Goal: Information Seeking & Learning: Check status

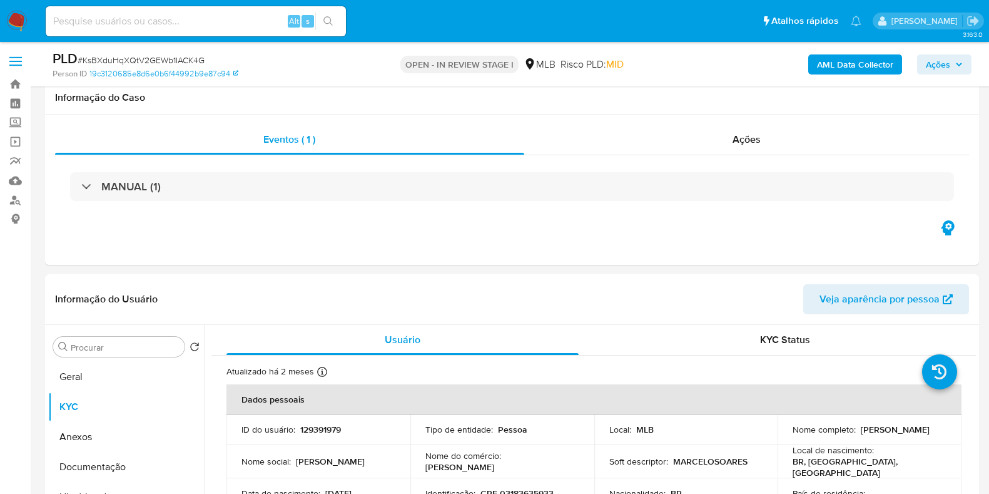
select select "10"
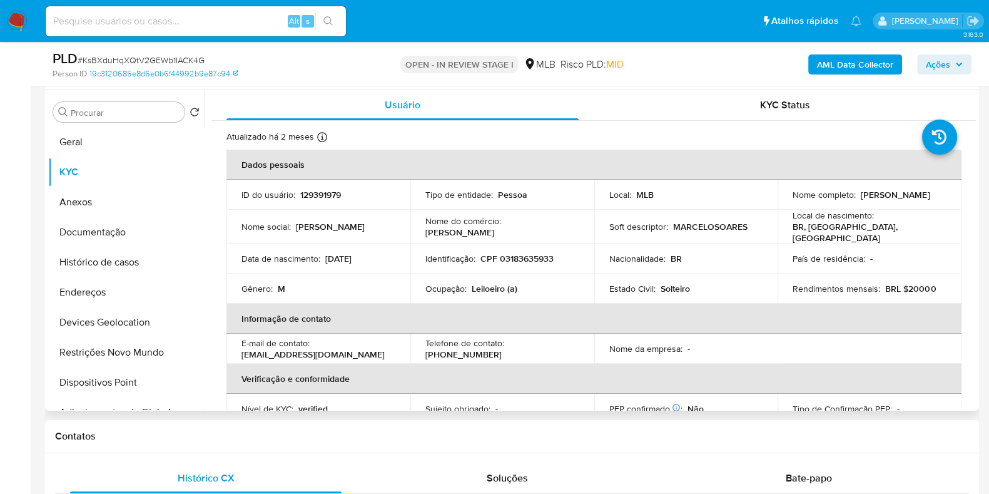
scroll to position [235, 0]
click at [106, 233] on button "Documentação" at bounding box center [121, 232] width 146 height 30
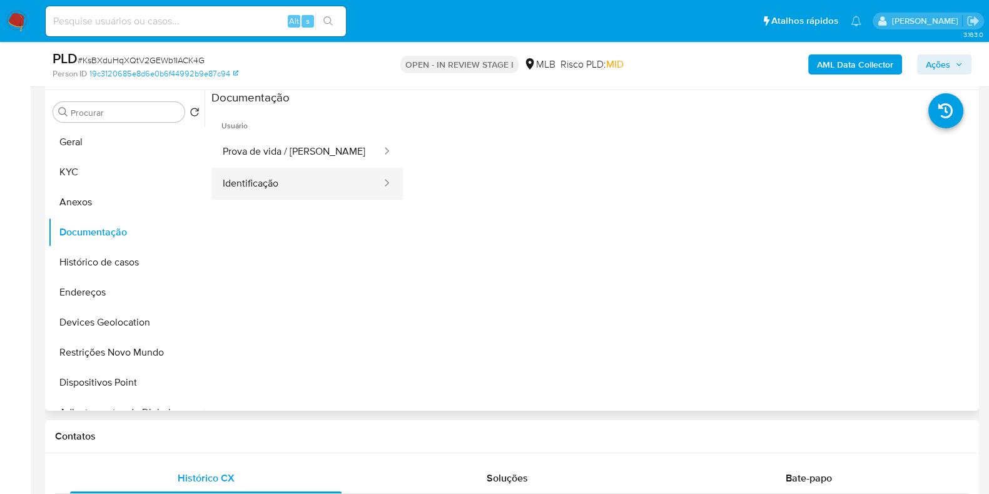
click at [321, 190] on button "Identificação" at bounding box center [296, 184] width 171 height 32
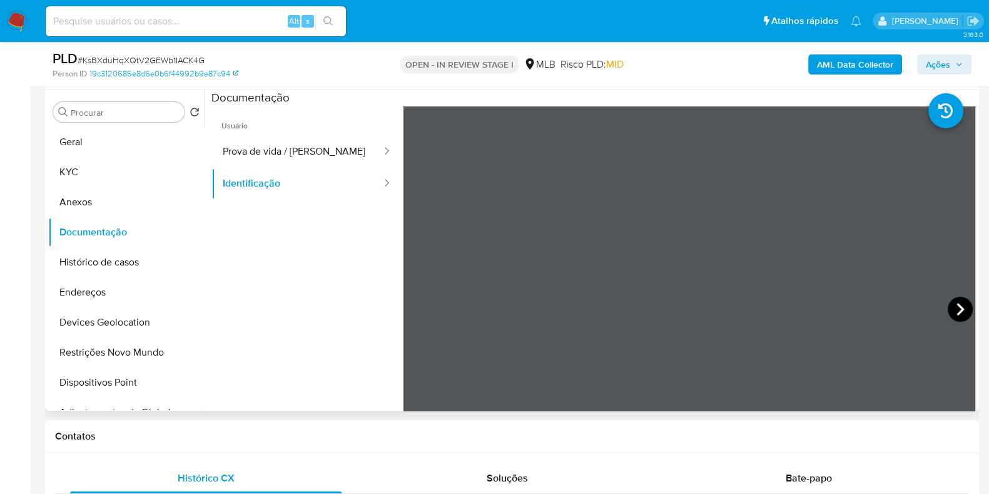
click at [954, 305] on icon at bounding box center [960, 309] width 25 height 25
drag, startPoint x: 125, startPoint y: 133, endPoint x: 118, endPoint y: 136, distance: 8.4
click at [122, 133] on button "Geral" at bounding box center [121, 142] width 146 height 30
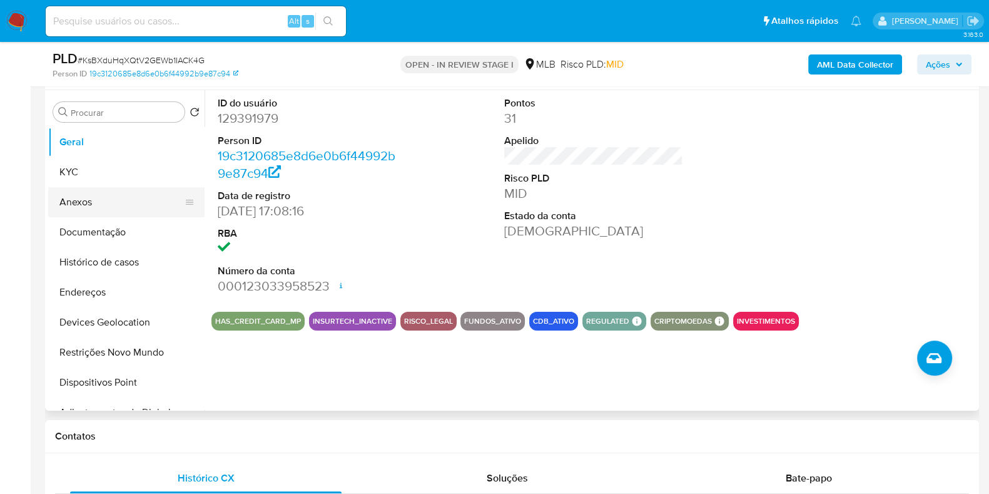
drag, startPoint x: 82, startPoint y: 175, endPoint x: 83, endPoint y: 188, distance: 13.2
click at [83, 175] on button "KYC" at bounding box center [126, 172] width 156 height 30
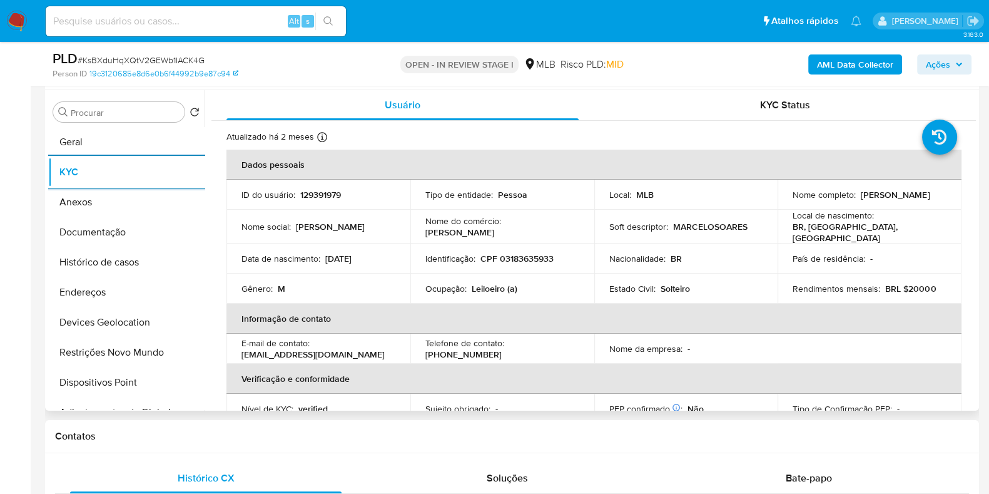
click at [513, 253] on p "CPF 03183635933" at bounding box center [517, 258] width 73 height 11
click at [515, 256] on p "CPF 03183635933" at bounding box center [517, 258] width 73 height 11
copy p "03183635933"
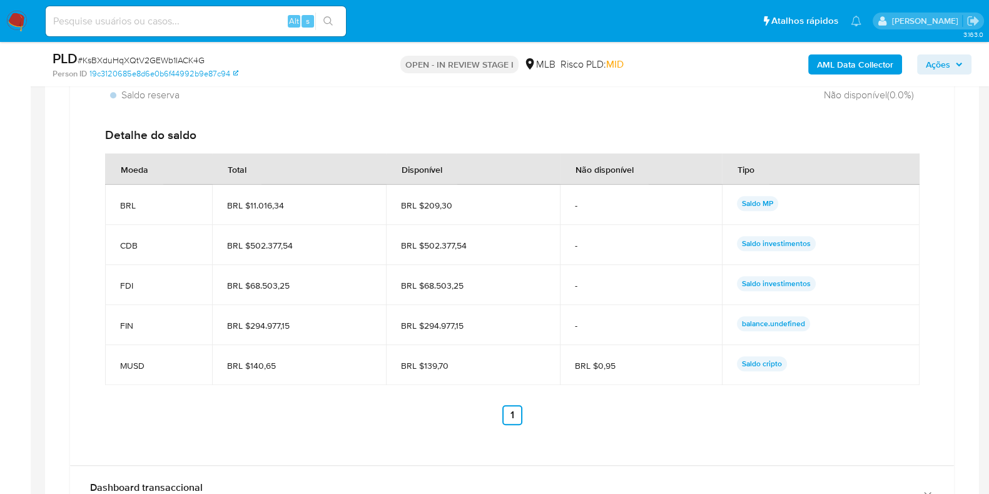
scroll to position [1173, 0]
drag, startPoint x: 819, startPoint y: 320, endPoint x: 119, endPoint y: 320, distance: 700.2
click at [119, 320] on tr "FIN BRL $294.977,15 BRL $294.977,15 - balance.undefined" at bounding box center [512, 323] width 815 height 40
click at [456, 323] on span "BRL $294.977,15" at bounding box center [473, 323] width 144 height 11
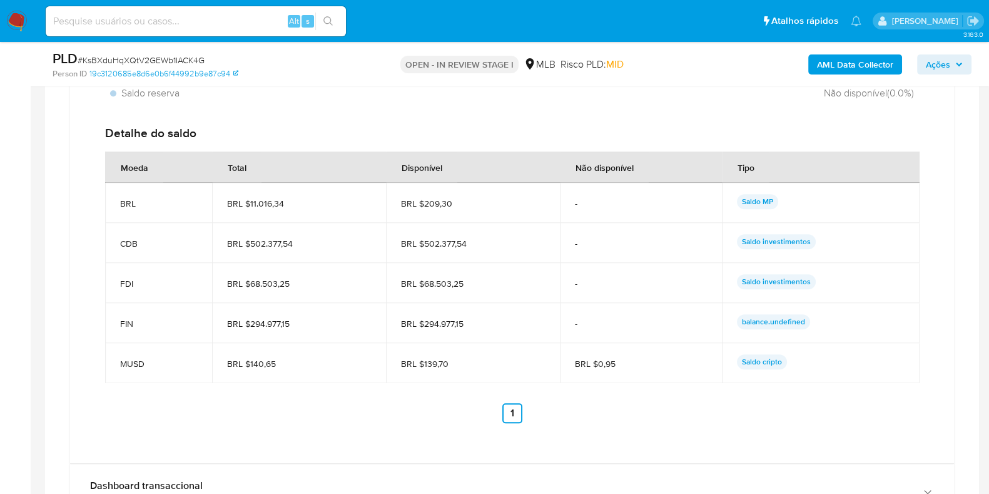
drag, startPoint x: 419, startPoint y: 236, endPoint x: 538, endPoint y: 235, distance: 119.5
click at [538, 238] on span "BRL $502.377,54" at bounding box center [473, 243] width 144 height 11
click at [444, 327] on td "BRL $294.977,15" at bounding box center [473, 323] width 174 height 40
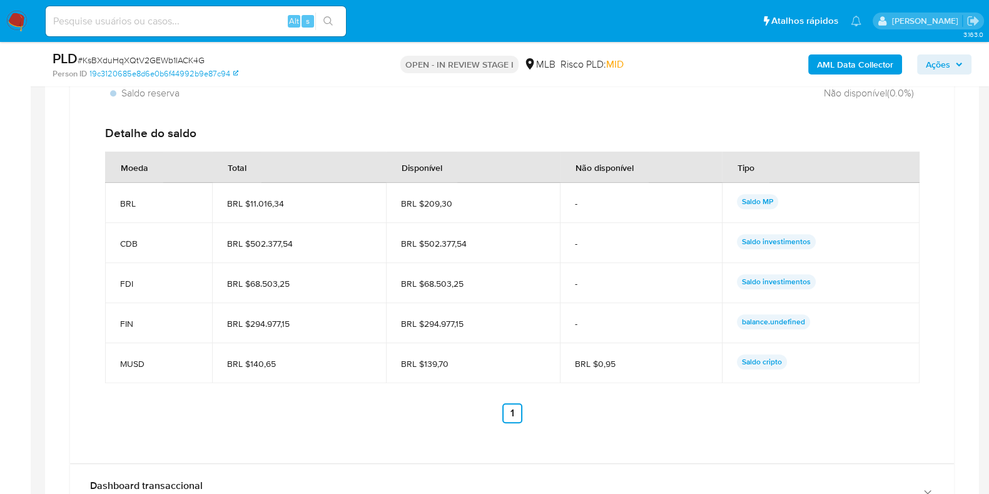
click at [440, 327] on span "BRL $294.977,15" at bounding box center [473, 323] width 144 height 11
drag, startPoint x: 425, startPoint y: 320, endPoint x: 478, endPoint y: 325, distance: 53.4
click at [478, 325] on span "BRL $294.977,15" at bounding box center [473, 323] width 144 height 11
drag, startPoint x: 423, startPoint y: 282, endPoint x: 484, endPoint y: 282, distance: 60.7
click at [484, 282] on span "BRL $68.503,25" at bounding box center [473, 283] width 144 height 11
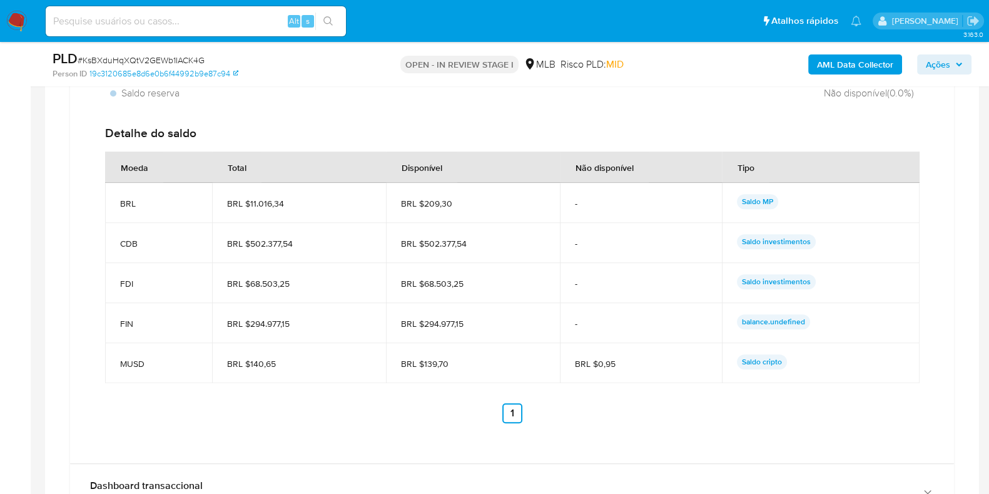
click at [420, 238] on span "BRL $502.377,54" at bounding box center [473, 243] width 144 height 11
drag, startPoint x: 423, startPoint y: 242, endPoint x: 499, endPoint y: 242, distance: 76.3
click at [499, 242] on span "BRL $502.377,54" at bounding box center [473, 243] width 144 height 11
